Goal: Find specific page/section: Find specific page/section

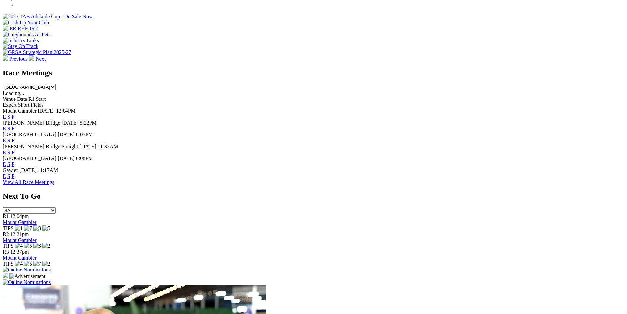
scroll to position [276, 0]
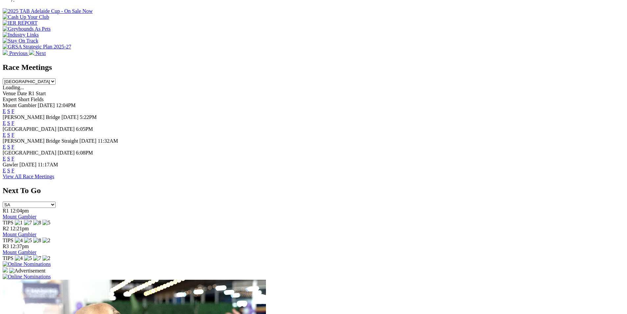
click at [14, 120] on link "F" at bounding box center [13, 123] width 3 height 6
